Goal: Transaction & Acquisition: Obtain resource

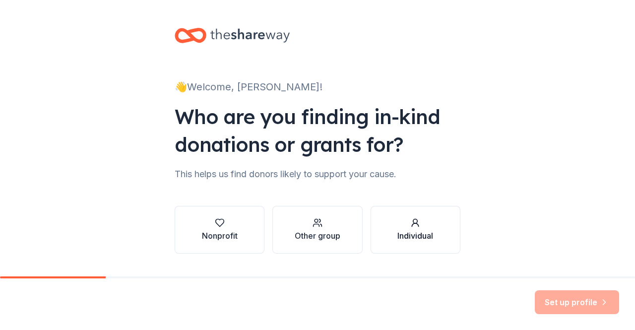
scroll to position [25, 0]
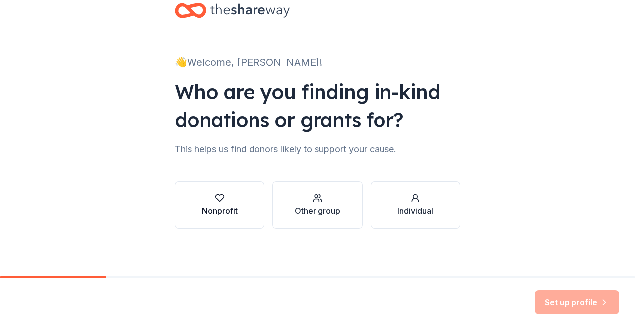
click at [206, 198] on div "button" at bounding box center [220, 198] width 36 height 10
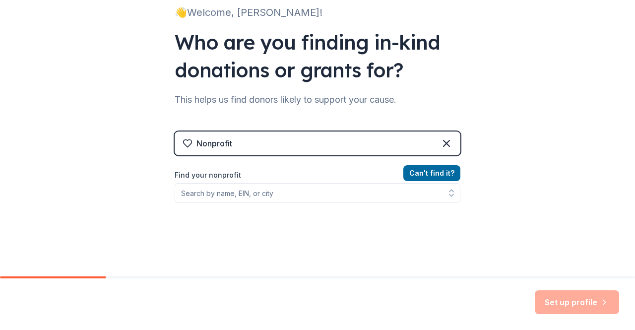
scroll to position [77, 0]
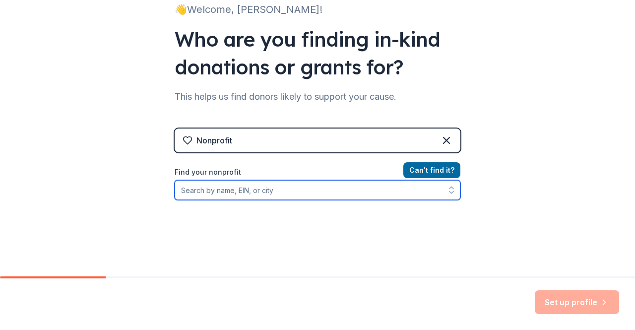
click at [269, 186] on input "Find your nonprofit" at bounding box center [318, 190] width 286 height 20
type input "I Dream Big Charter School"
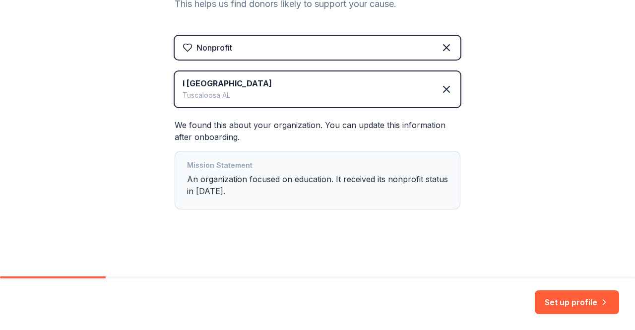
scroll to position [170, 0]
click at [562, 301] on button "Set up profile" at bounding box center [577, 302] width 84 height 24
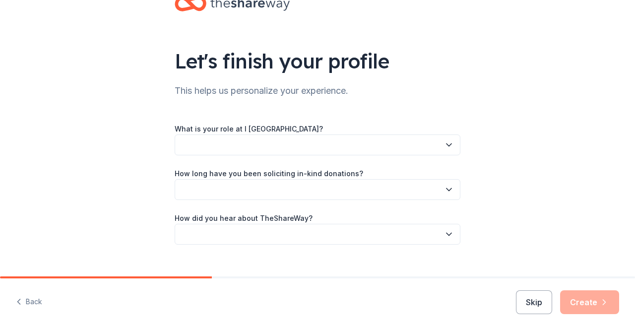
scroll to position [48, 0]
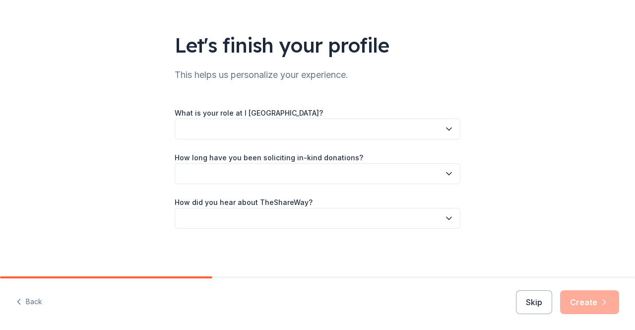
click at [403, 135] on button "button" at bounding box center [318, 129] width 286 height 21
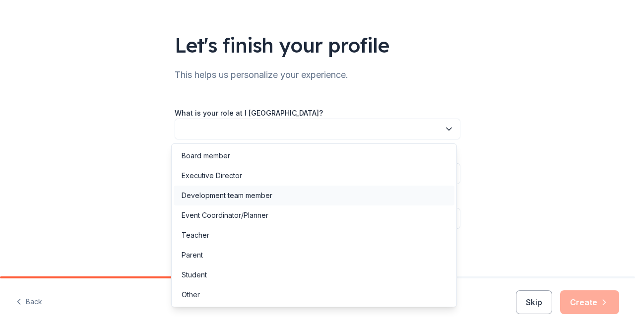
click at [373, 193] on div "Development team member" at bounding box center [314, 196] width 281 height 20
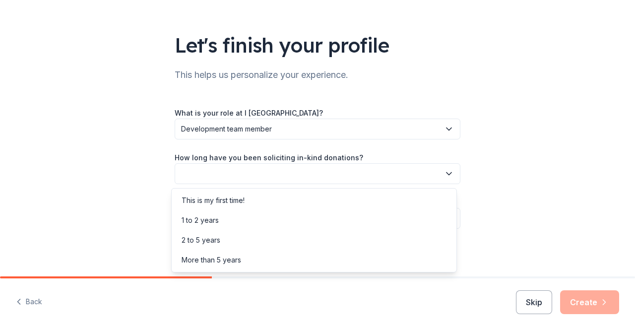
click at [369, 170] on button "button" at bounding box center [318, 173] width 286 height 21
click at [364, 199] on div "This is my first time!" at bounding box center [314, 201] width 281 height 20
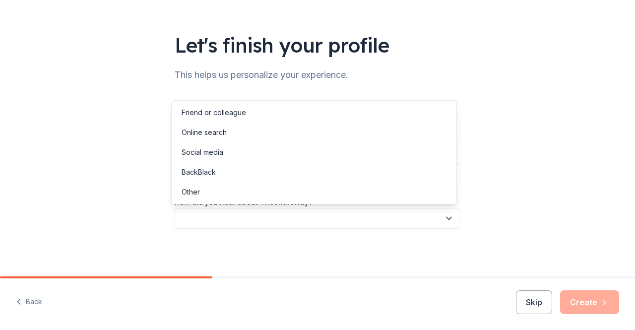
click at [365, 224] on button "button" at bounding box center [318, 218] width 286 height 21
click at [351, 143] on div "Social media" at bounding box center [314, 152] width 281 height 20
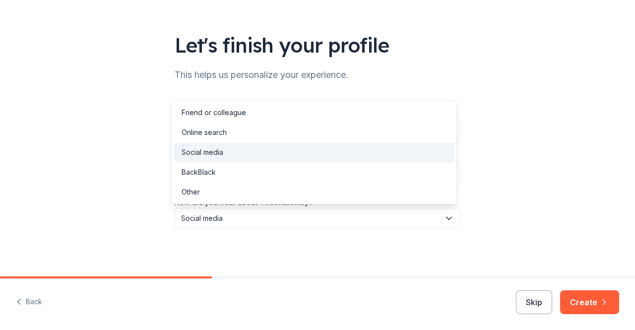
click at [349, 224] on span "Social media" at bounding box center [310, 218] width 259 height 12
click at [342, 138] on div "Online search" at bounding box center [314, 133] width 281 height 20
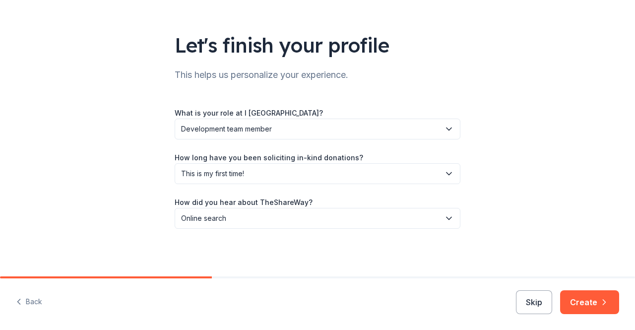
click at [485, 173] on div "Let's finish your profile This helps us personalize your experience. What is yo…" at bounding box center [317, 114] width 635 height 324
click at [580, 303] on button "Create" at bounding box center [590, 302] width 59 height 24
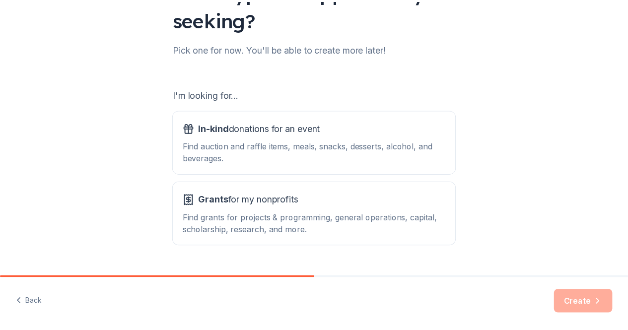
scroll to position [124, 0]
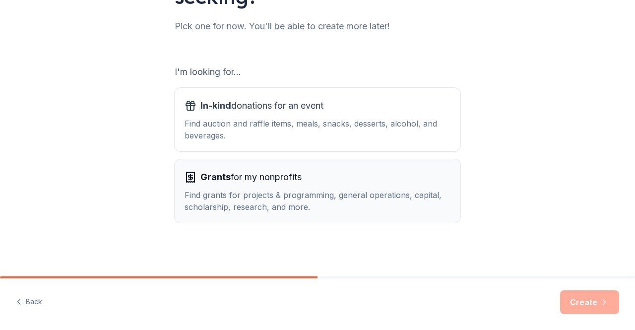
click at [355, 198] on div "Find grants for projects & programming, general operations, capital, scholarshi…" at bounding box center [318, 201] width 266 height 24
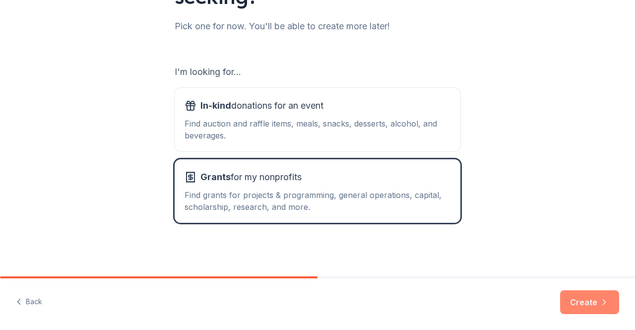
click at [576, 311] on button "Create" at bounding box center [590, 302] width 59 height 24
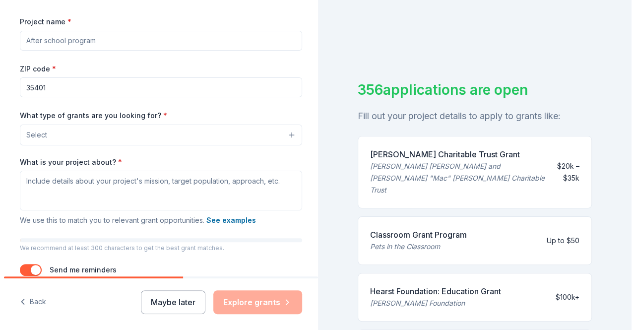
scroll to position [139, 0]
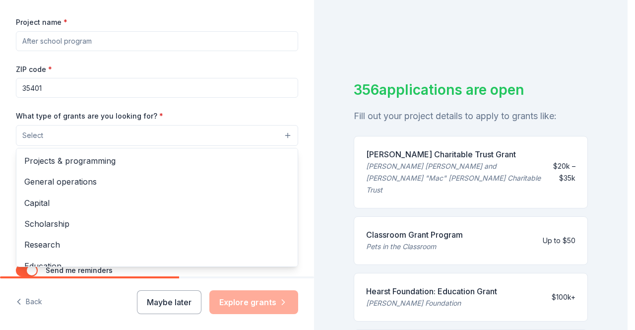
click at [153, 133] on button "Select" at bounding box center [157, 135] width 282 height 21
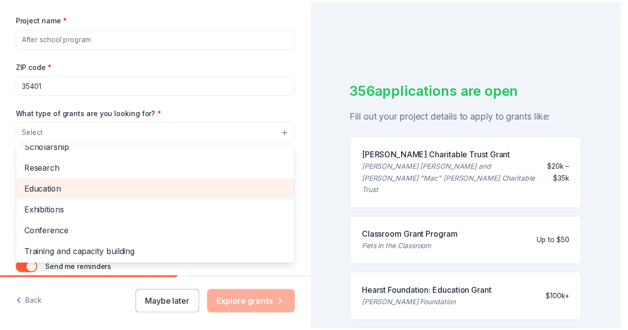
scroll to position [0, 0]
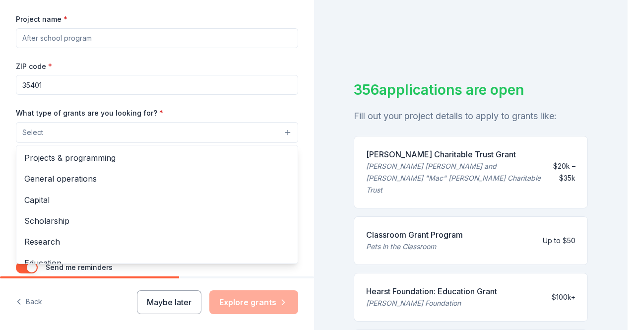
click at [173, 62] on div "Project name * ZIP code * 35401 What type of grants are you looking for? * Sele…" at bounding box center [157, 149] width 282 height 273
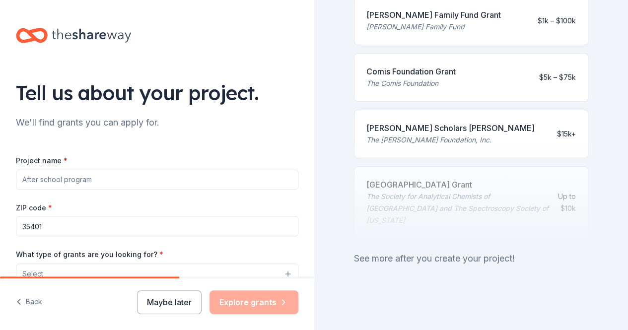
click at [224, 219] on input "35401" at bounding box center [157, 226] width 282 height 20
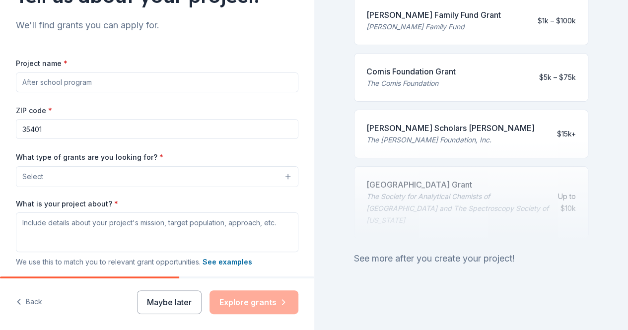
scroll to position [98, 0]
click at [155, 86] on input "Project name *" at bounding box center [157, 82] width 282 height 20
click at [161, 107] on div "ZIP code * 35401" at bounding box center [157, 121] width 282 height 35
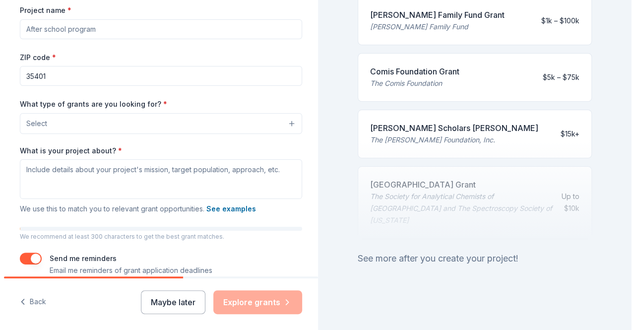
scroll to position [154, 0]
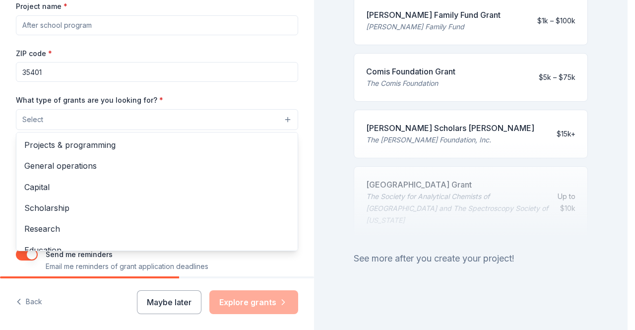
click at [163, 128] on button "Select" at bounding box center [157, 119] width 282 height 21
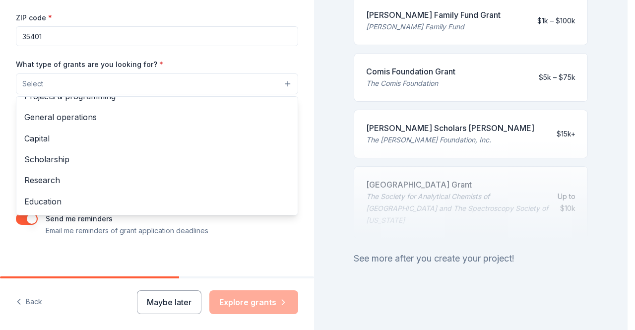
scroll to position [191, 0]
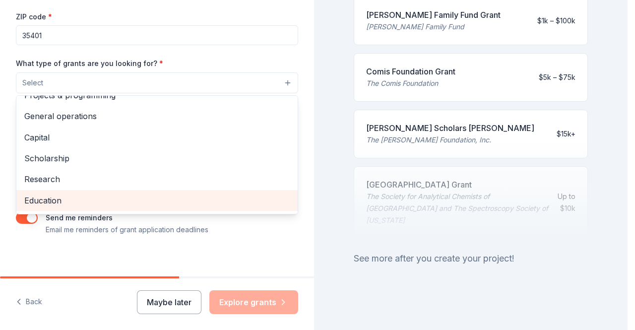
click at [169, 206] on span "Education" at bounding box center [157, 200] width 266 height 13
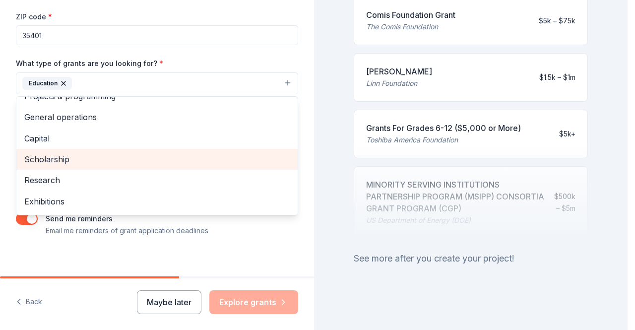
scroll to position [0, 0]
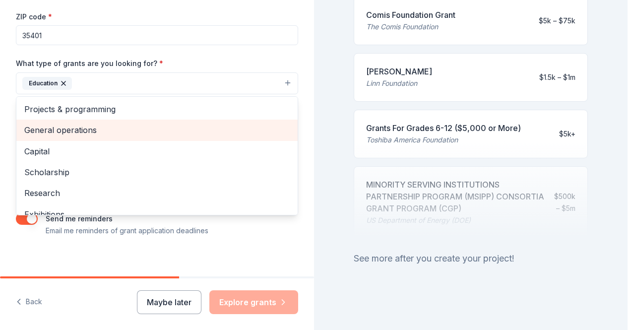
click at [164, 126] on span "General operations" at bounding box center [157, 130] width 266 height 13
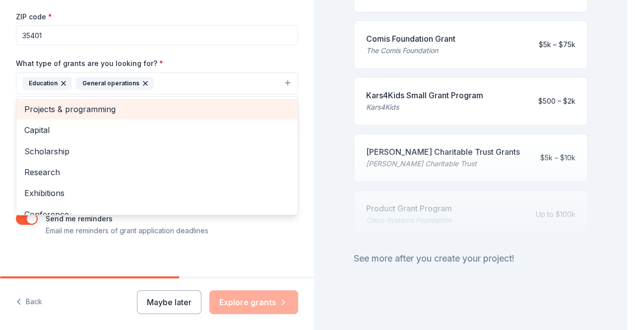
click at [163, 107] on span "Projects & programming" at bounding box center [157, 109] width 266 height 13
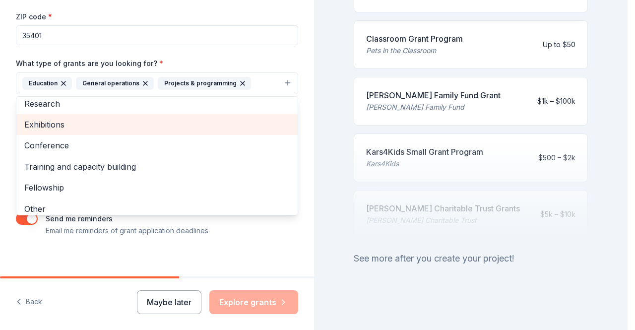
scroll to position [54, 0]
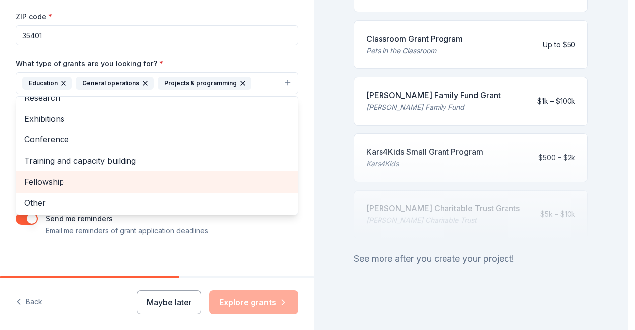
click at [168, 178] on span "Fellowship" at bounding box center [157, 181] width 266 height 13
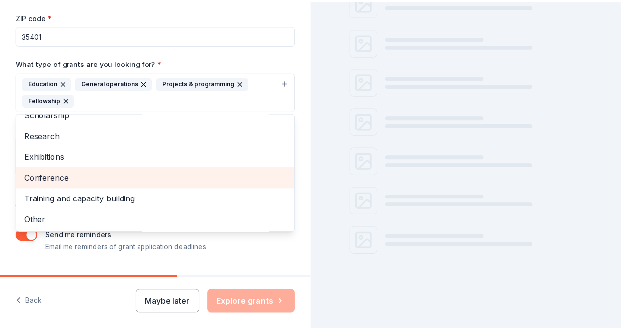
scroll to position [495, 0]
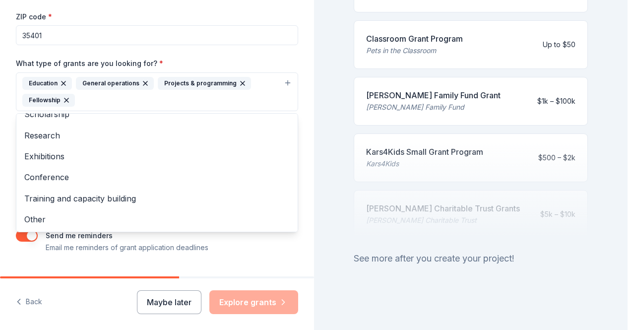
click at [247, 259] on div "Tell us about your project. We'll find grants you can apply for. Project name *…" at bounding box center [157, 55] width 314 height 492
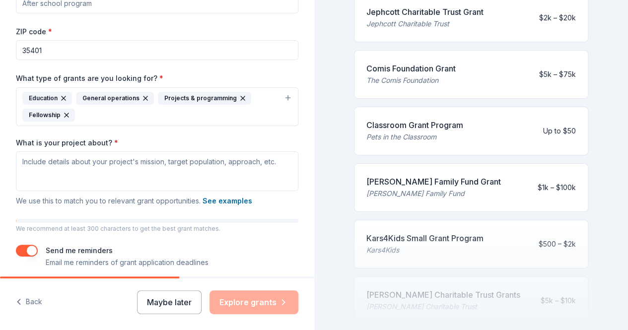
scroll to position [176, 0]
click at [157, 307] on button "Maybe later" at bounding box center [169, 302] width 65 height 24
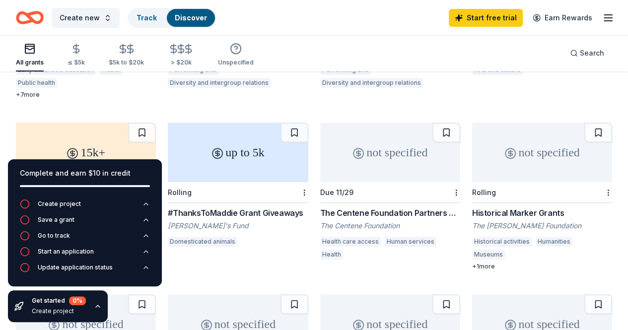
scroll to position [203, 0]
click at [320, 213] on div "The Centene Foundation Partners Program" at bounding box center [390, 214] width 140 height 12
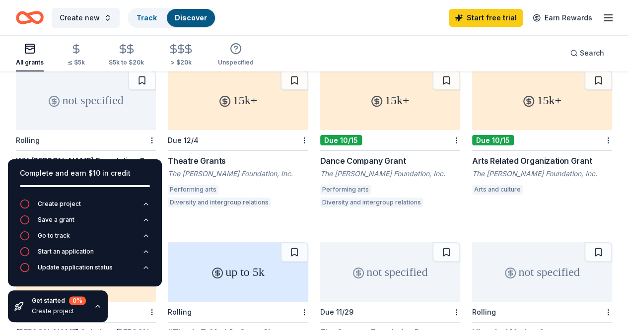
scroll to position [0, 0]
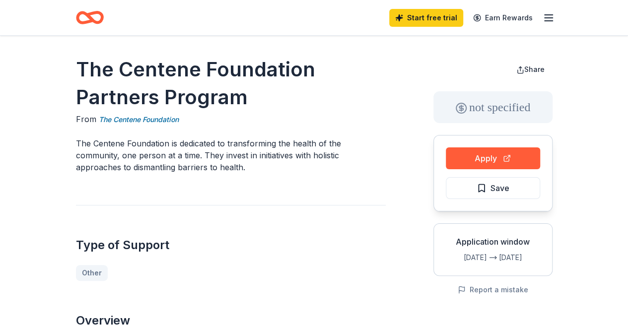
click at [200, 213] on div "Type of Support Other" at bounding box center [231, 243] width 310 height 76
click at [487, 159] on button "Apply" at bounding box center [493, 158] width 94 height 22
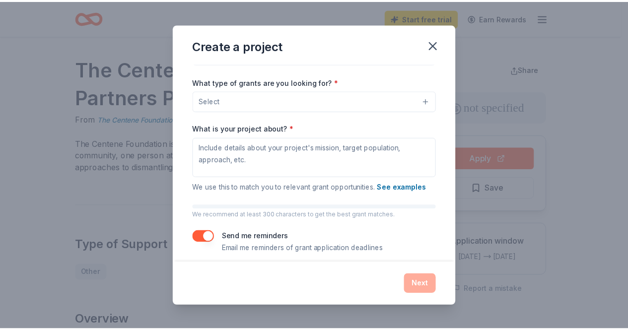
scroll to position [88, 0]
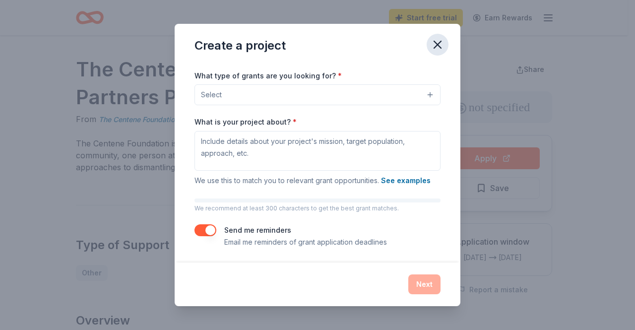
click at [442, 40] on icon "button" at bounding box center [438, 45] width 14 height 14
